Goal: Navigation & Orientation: Find specific page/section

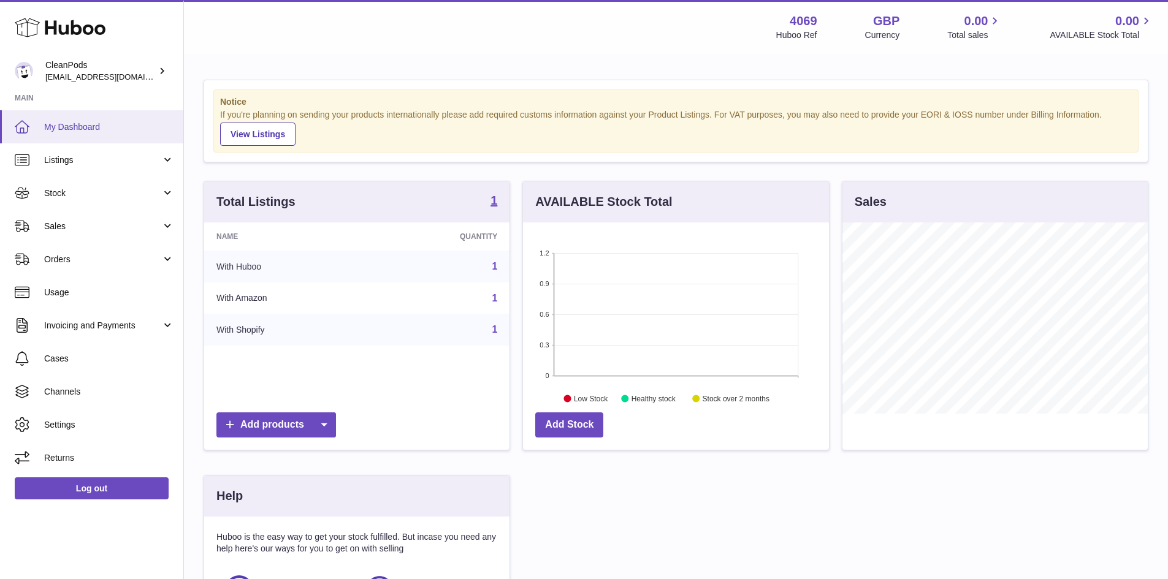
scroll to position [191, 306]
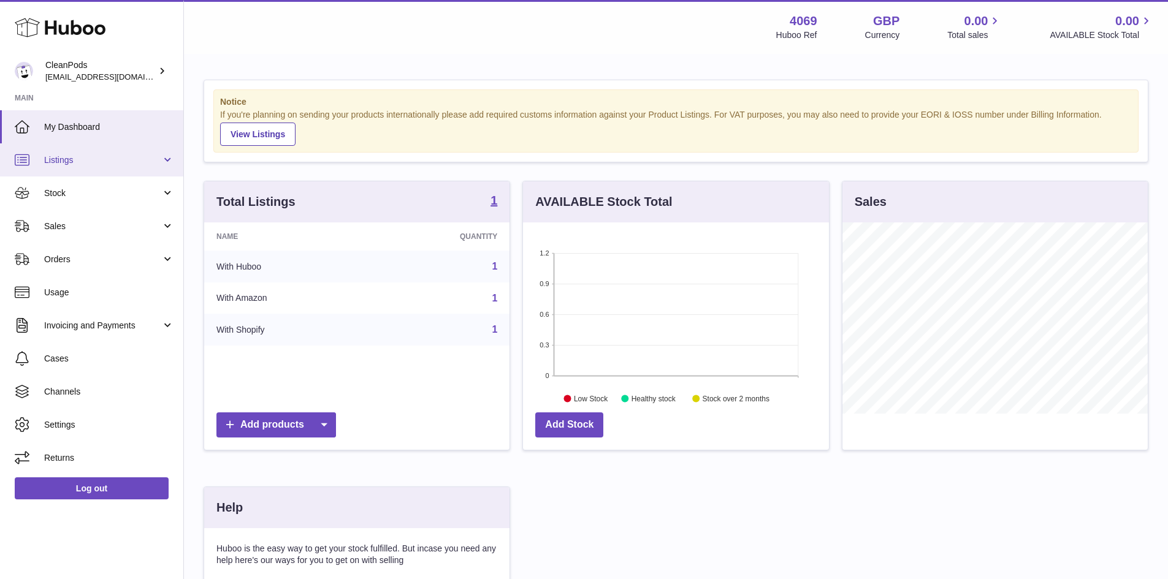
click at [103, 159] on span "Listings" at bounding box center [102, 160] width 117 height 12
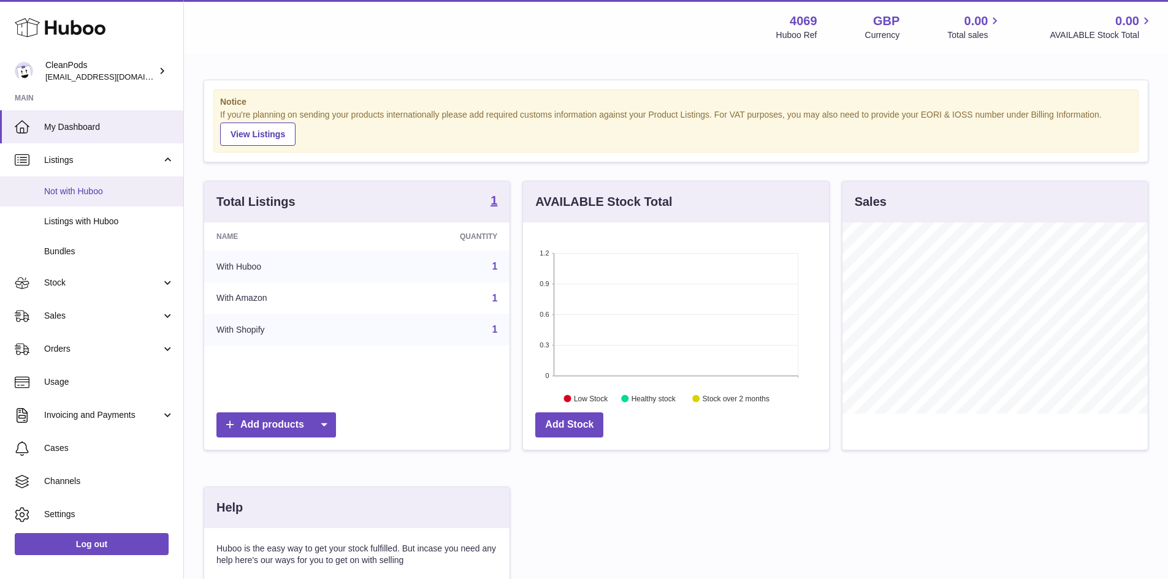
click at [94, 192] on span "Not with Huboo" at bounding box center [109, 192] width 130 height 12
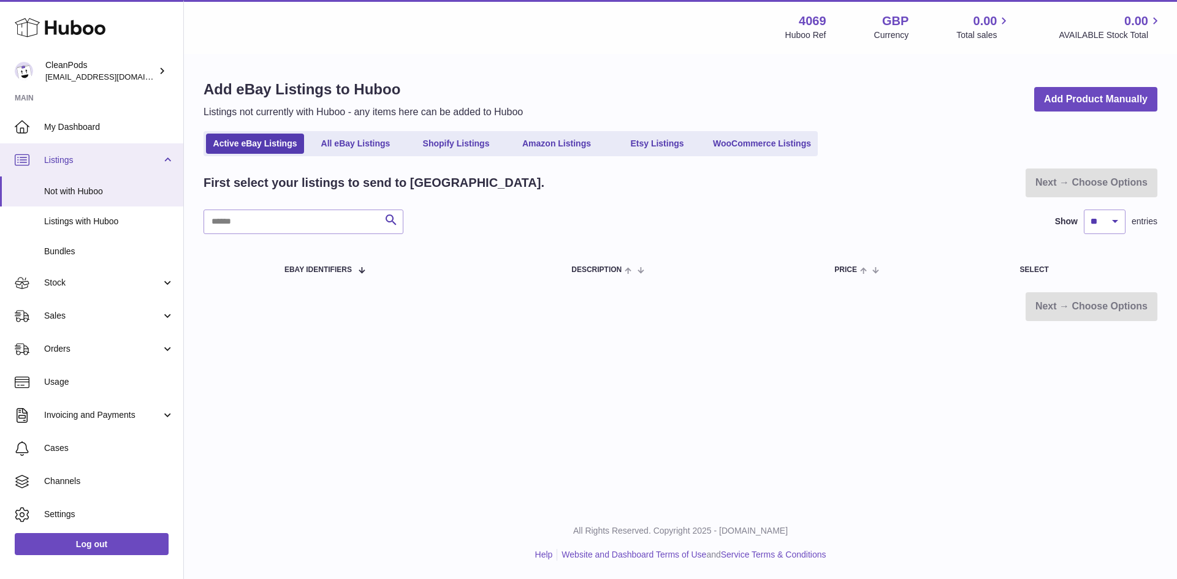
click at [81, 156] on span "Listings" at bounding box center [102, 160] width 117 height 12
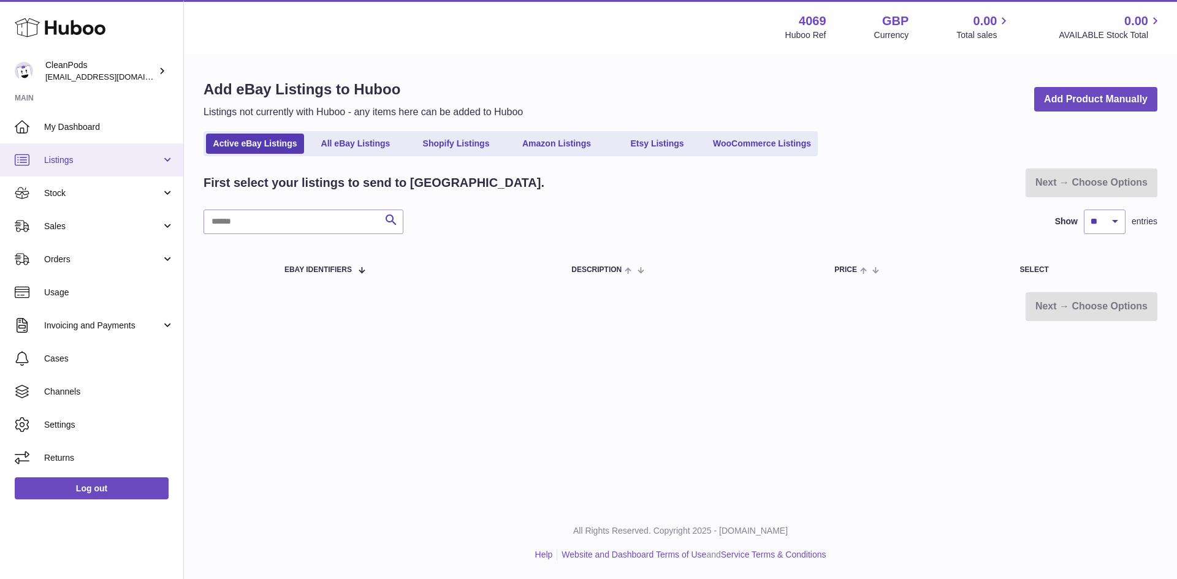
click at [88, 161] on span "Listings" at bounding box center [102, 160] width 117 height 12
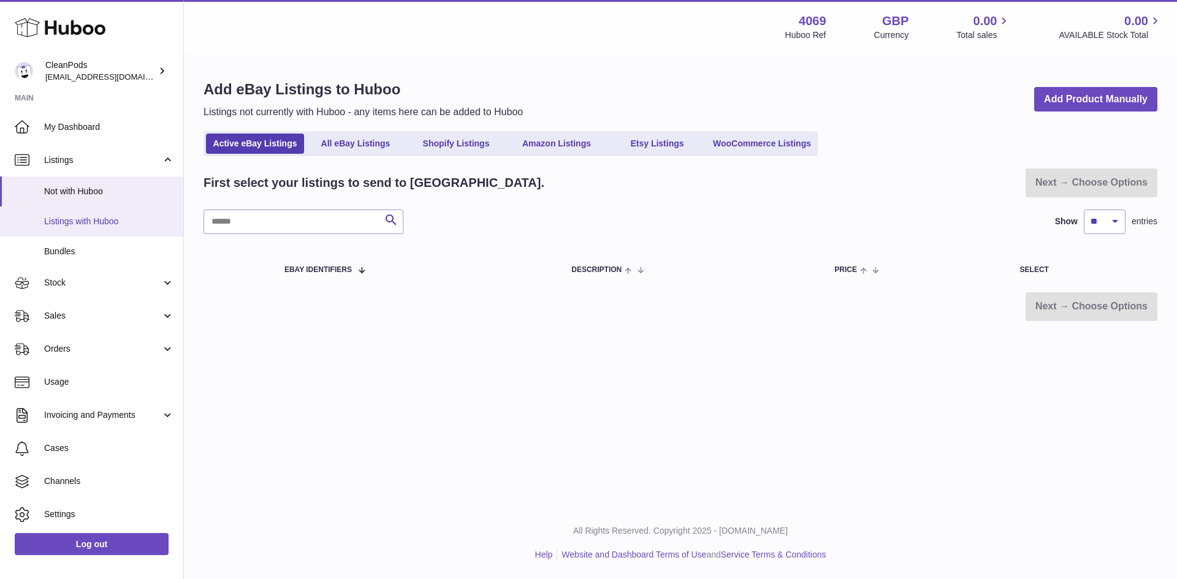
click at [89, 219] on span "Listings with Huboo" at bounding box center [109, 222] width 130 height 12
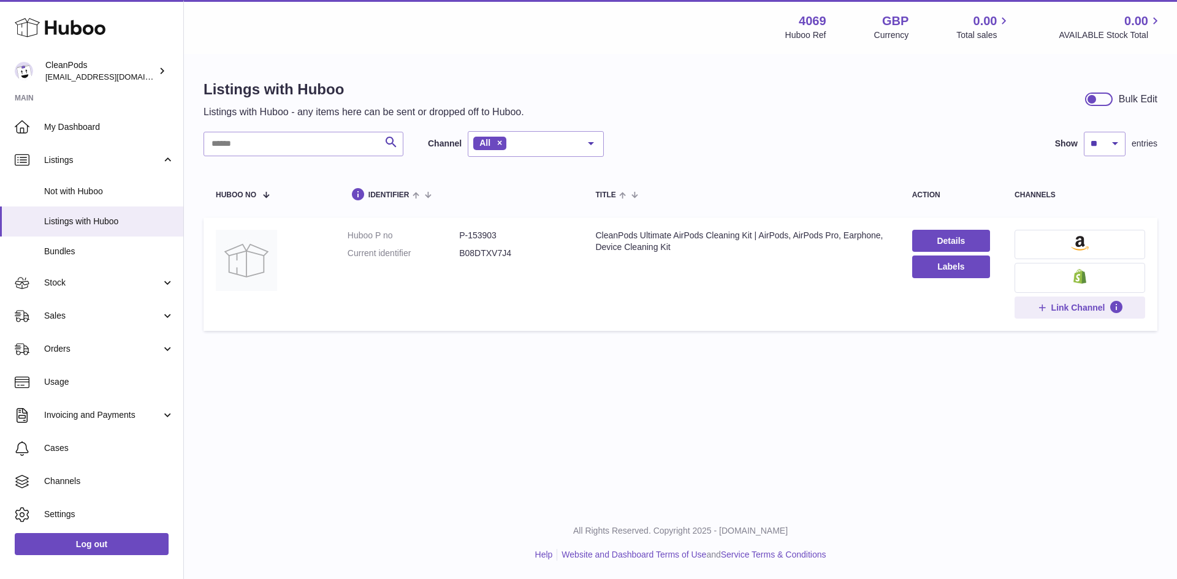
click at [324, 407] on div "Menu Huboo 4069 Huboo Ref GBP Currency 0.00 Total sales 0.00 AVAILABLE Stock To…" at bounding box center [680, 253] width 993 height 507
